Goal: Navigation & Orientation: Find specific page/section

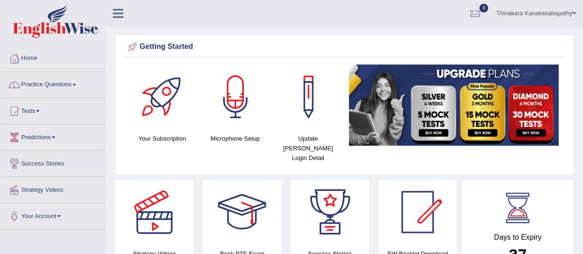
click at [44, 109] on link "Tests" at bounding box center [52, 109] width 105 height 23
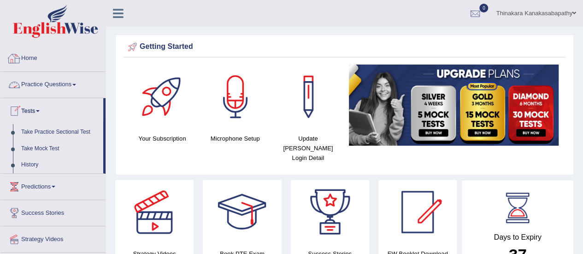
click at [22, 63] on link "Home" at bounding box center [52, 57] width 105 height 23
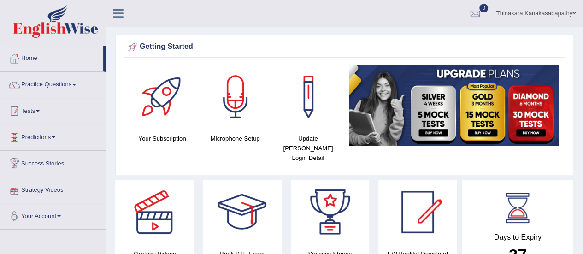
click at [35, 110] on link "Tests" at bounding box center [52, 109] width 105 height 23
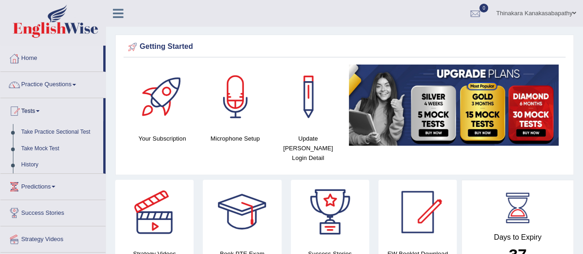
scroll to position [92, 0]
